Goal: Find contact information: Find contact information

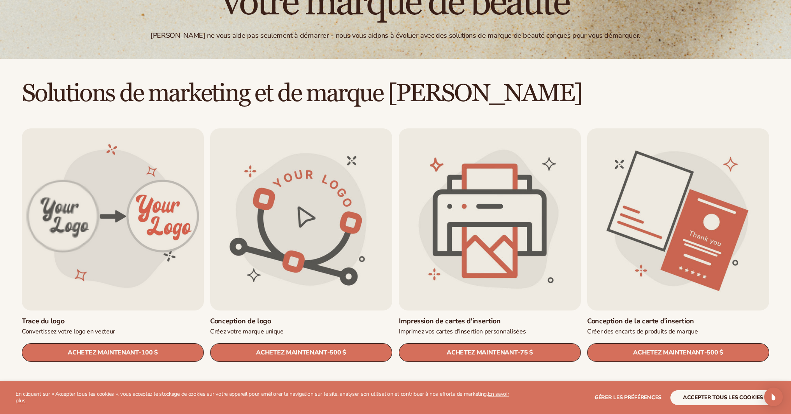
scroll to position [149, 0]
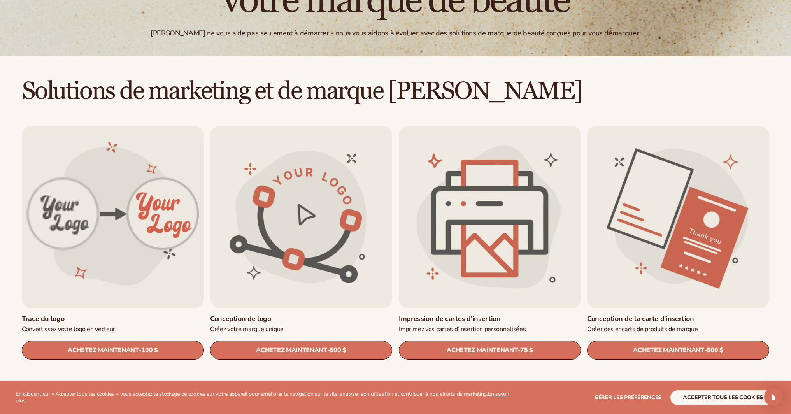
click at [493, 314] on link "Impression de cartes d'insertion" at bounding box center [490, 318] width 182 height 9
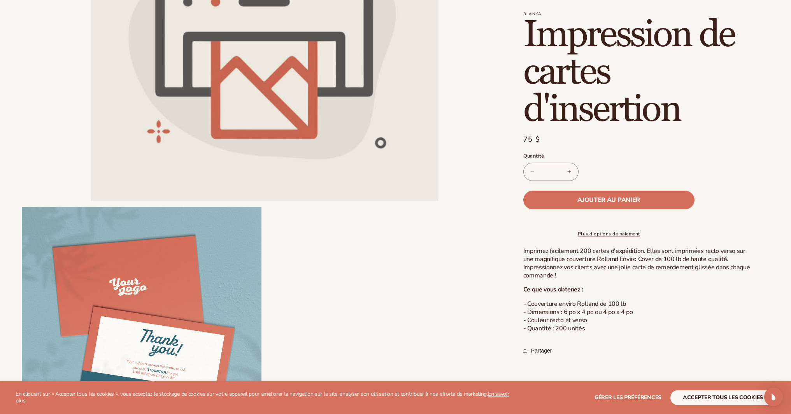
scroll to position [367, 0]
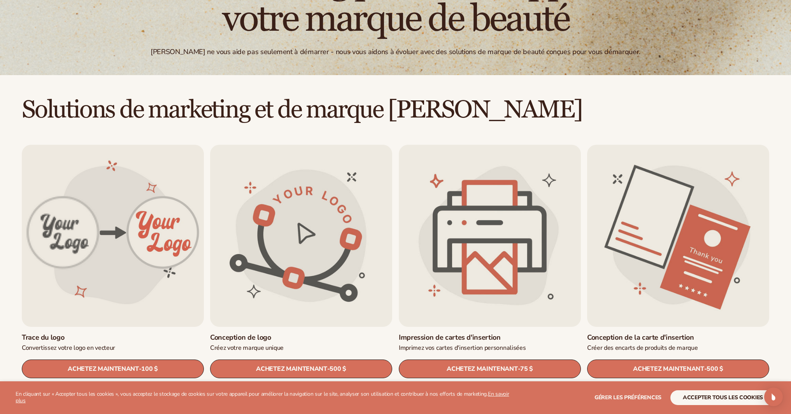
scroll to position [261, 0]
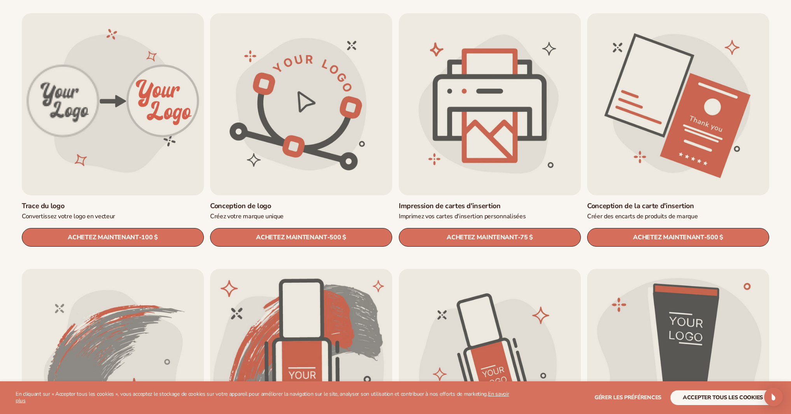
click at [676, 201] on link "Conception de la carte d'insertion" at bounding box center [678, 205] width 182 height 9
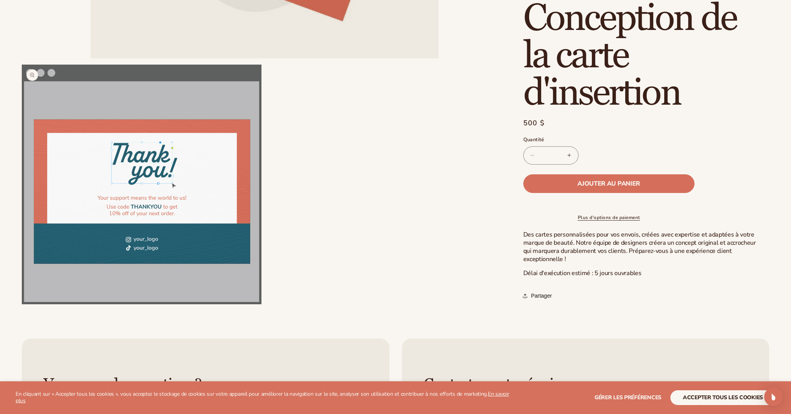
scroll to position [349, 0]
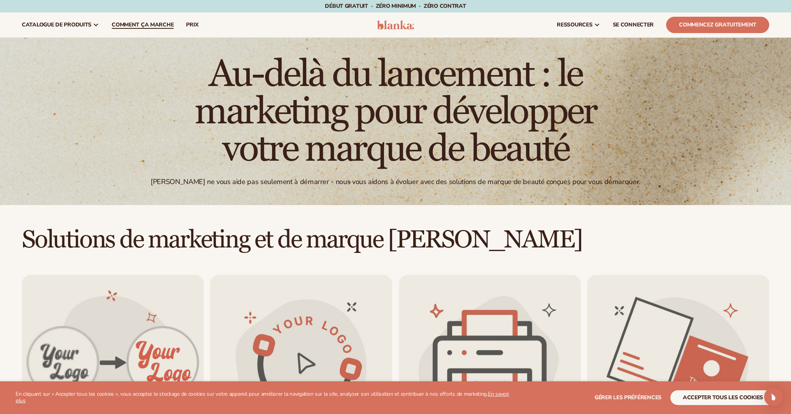
click at [140, 27] on font "Comment ça marche" at bounding box center [143, 24] width 62 height 7
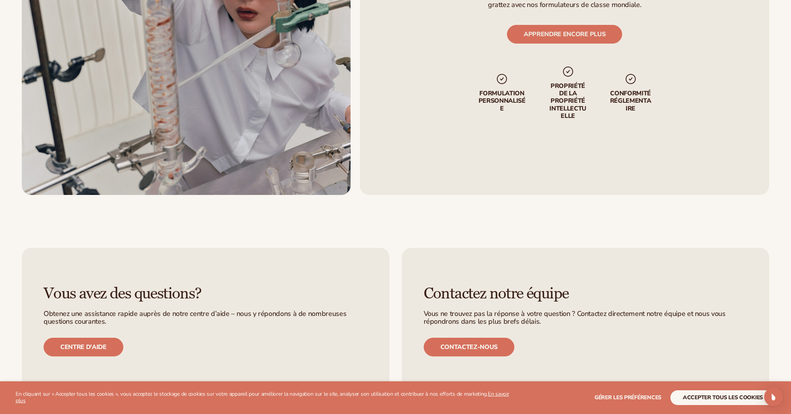
scroll to position [1779, 0]
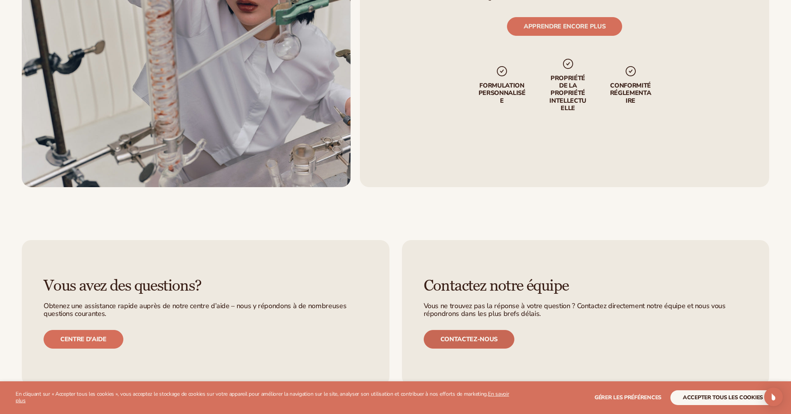
click at [479, 339] on font "Contactez-nous" at bounding box center [469, 339] width 58 height 9
